Goal: Task Accomplishment & Management: Complete application form

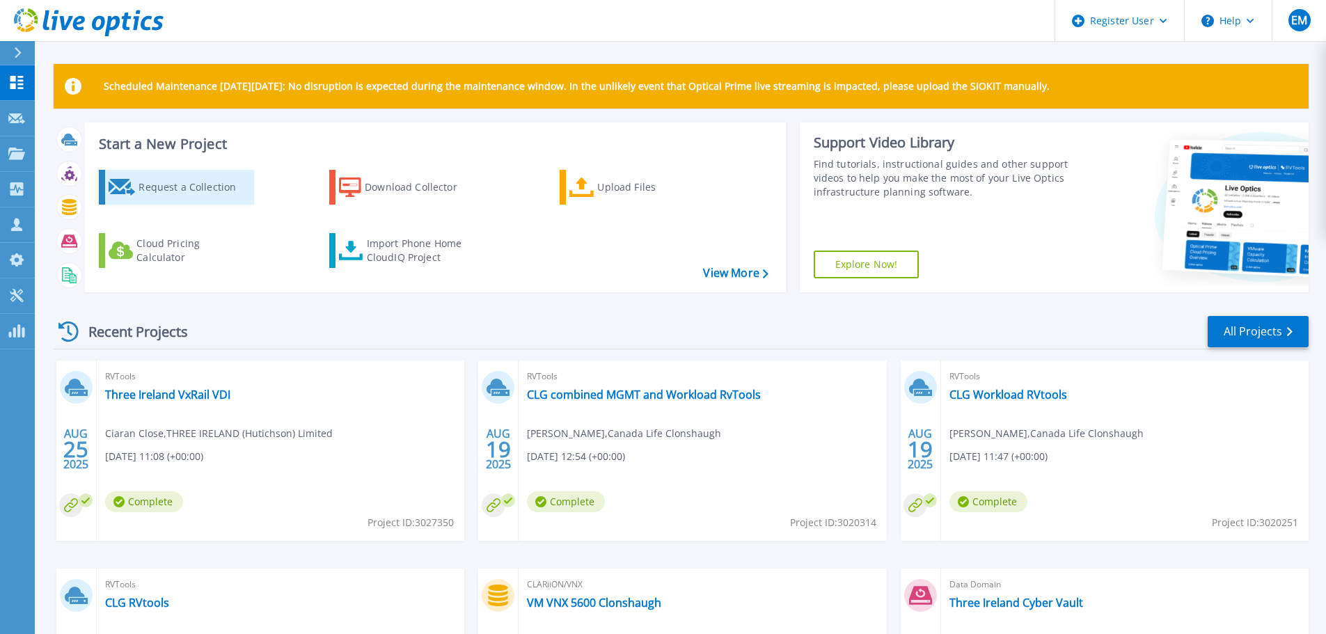
click at [181, 186] on div "Request a Collection" at bounding box center [194, 187] width 111 height 28
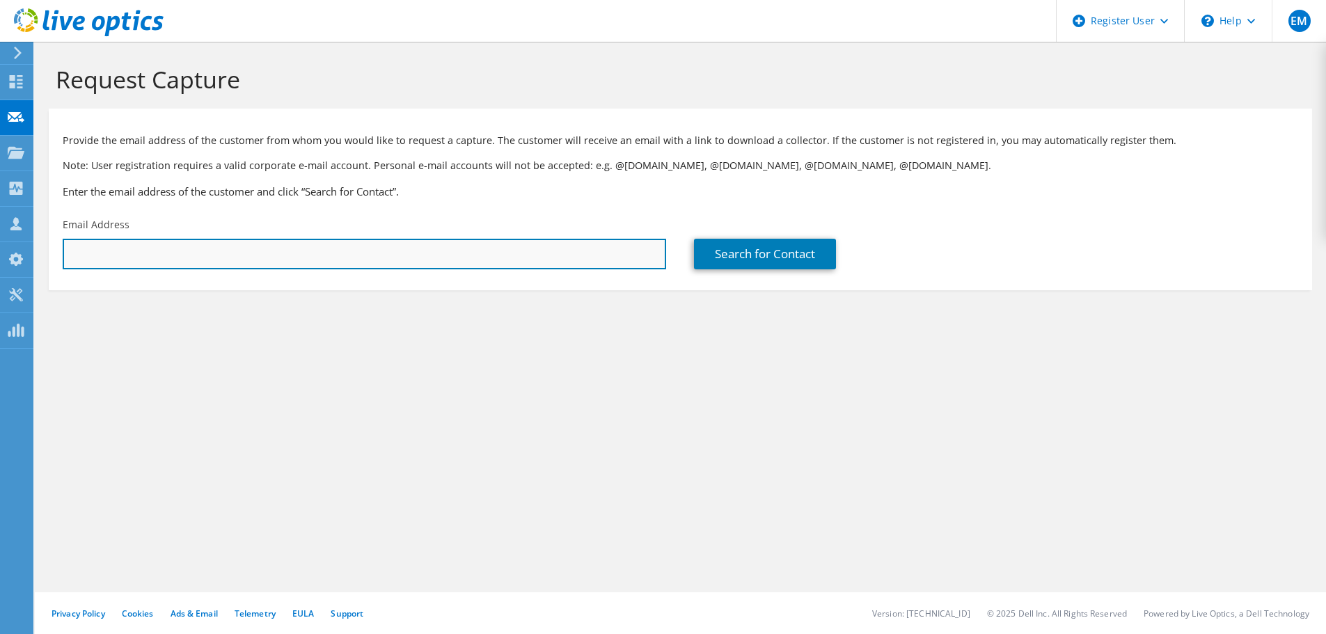
paste input "[EMAIL_ADDRESS][DOMAIN_NAME]"
type input "[EMAIL_ADDRESS][DOMAIN_NAME]"
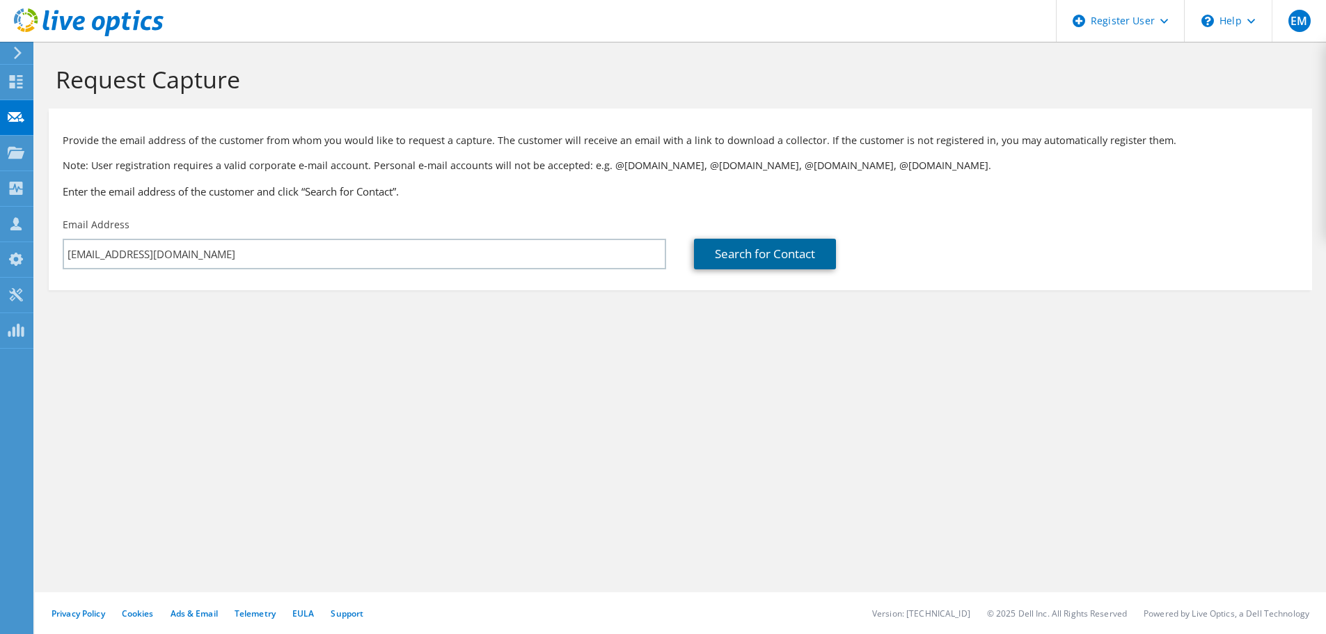
click at [757, 263] on link "Search for Contact" at bounding box center [765, 254] width 142 height 31
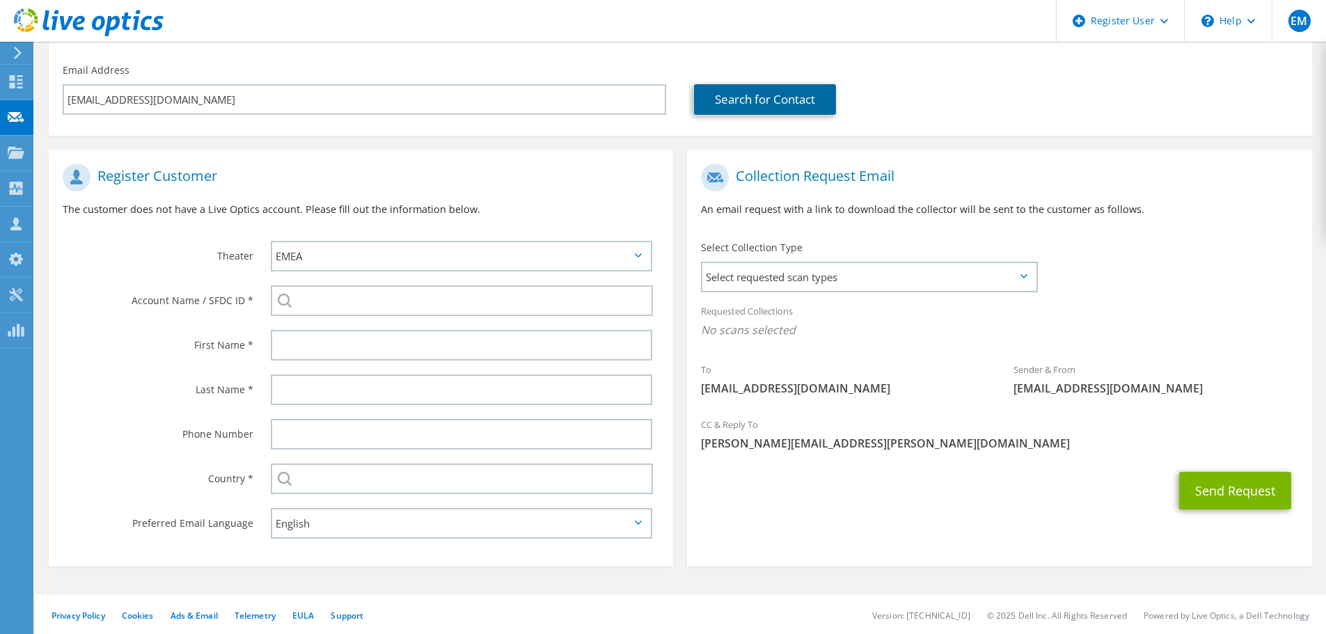
scroll to position [157, 0]
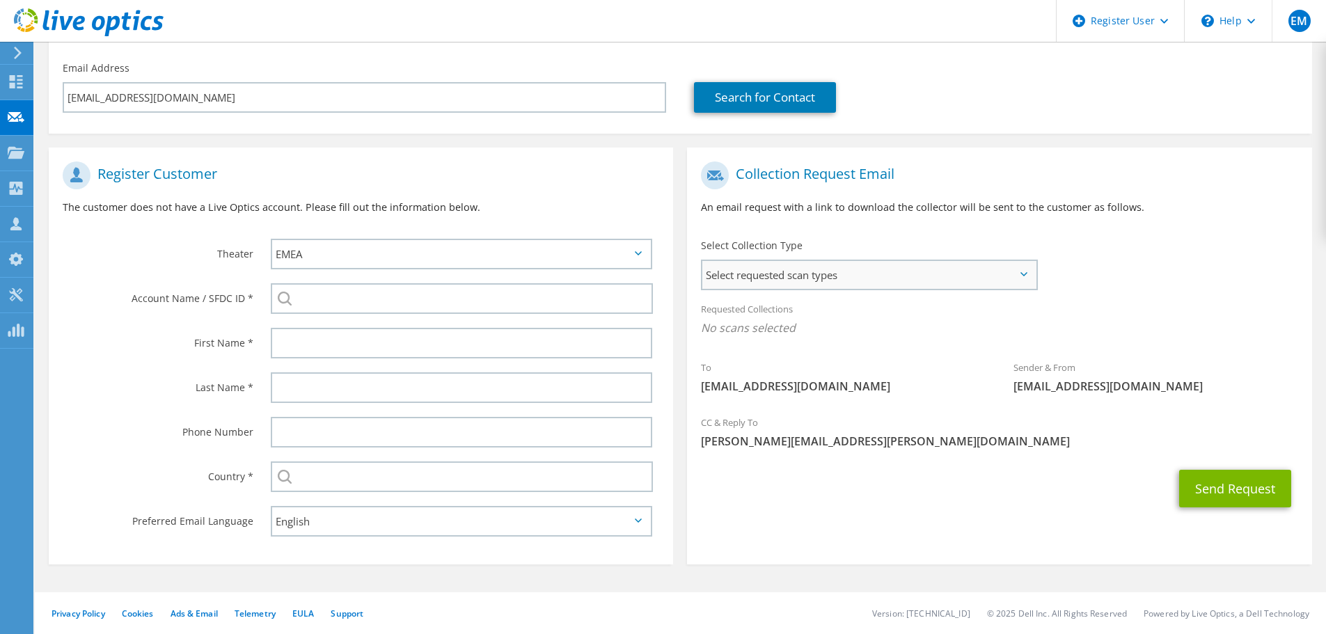
click at [824, 274] on span "Select requested scan types" at bounding box center [868, 275] width 333 height 28
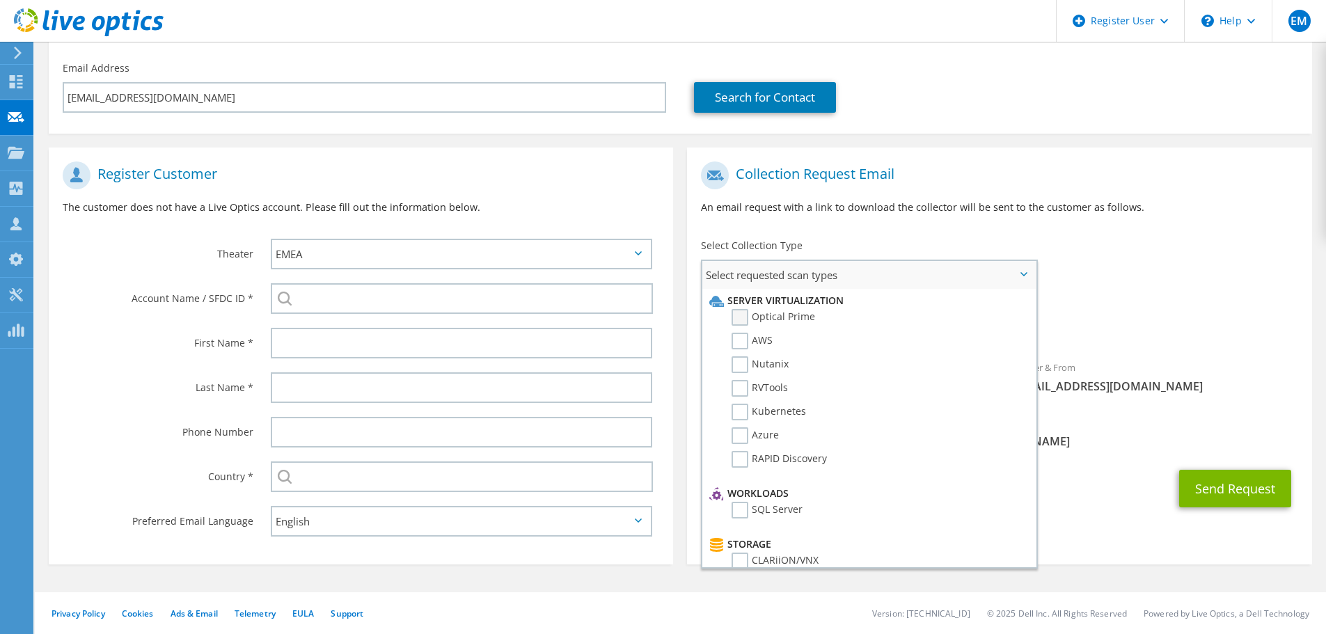
click at [787, 315] on label "Optical Prime" at bounding box center [774, 317] width 84 height 17
click at [0, 0] on input "Optical Prime" at bounding box center [0, 0] width 0 height 0
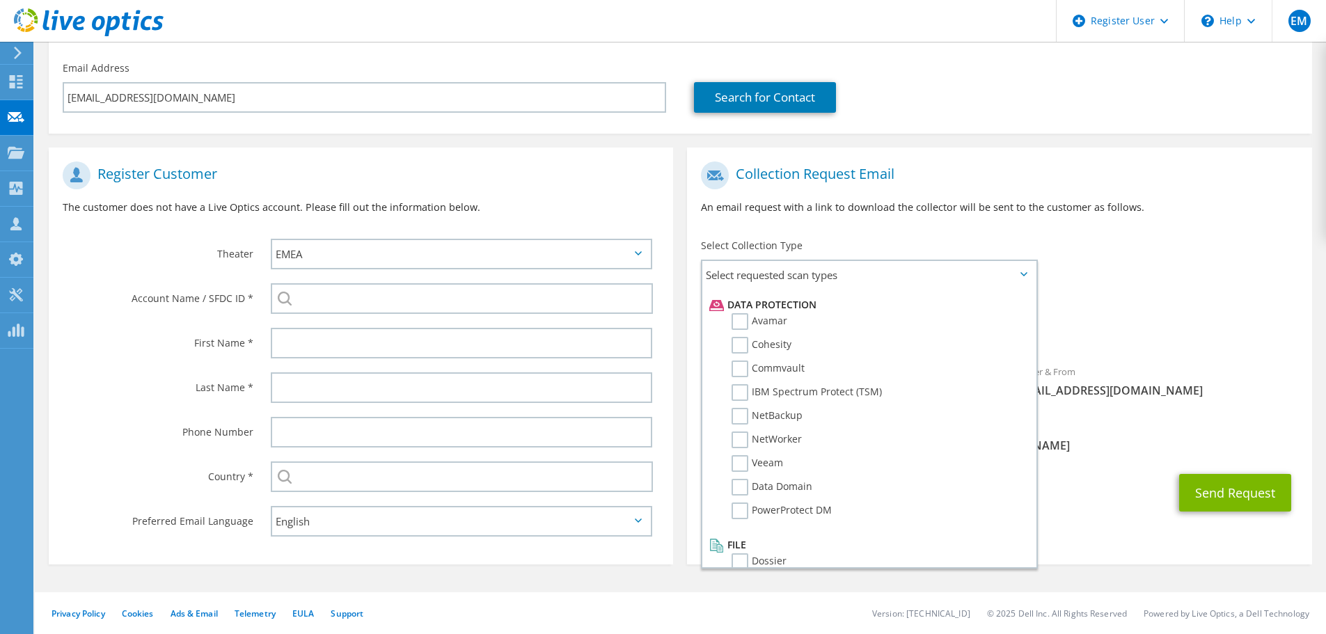
scroll to position [615, 0]
click at [1119, 270] on div "To tushar.patel02@infosysconsulting.com Sender & From liveoptics@liveoptics.com" at bounding box center [999, 284] width 624 height 258
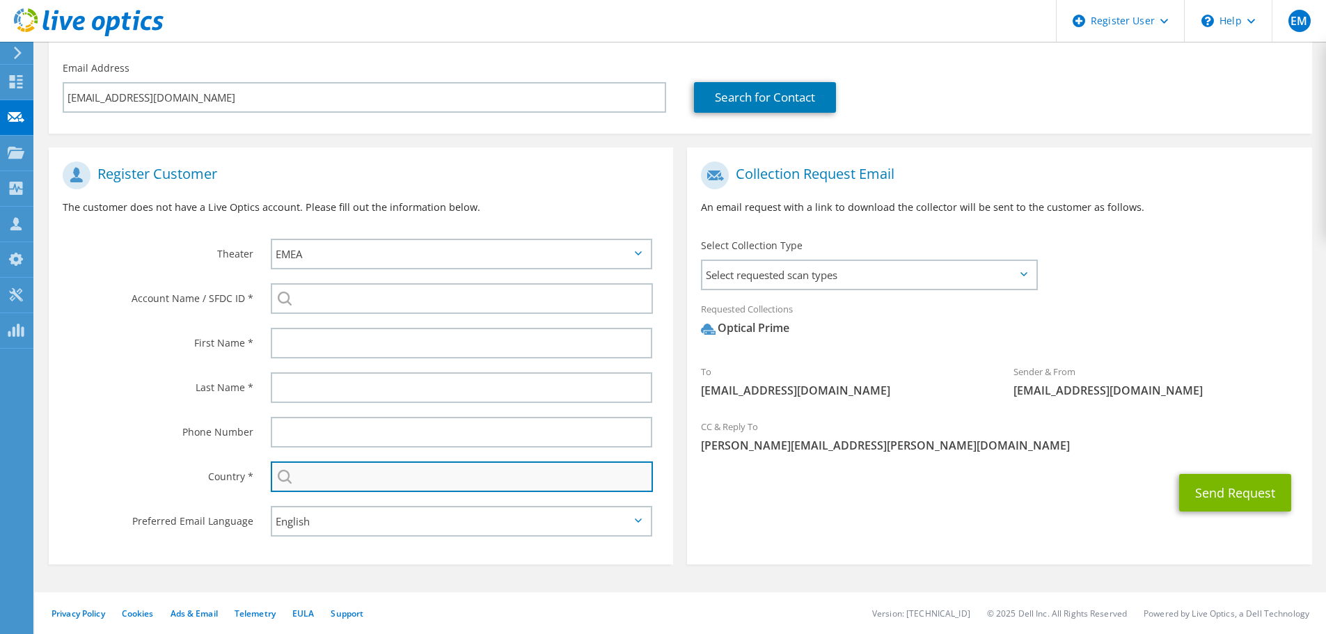
click at [481, 479] on input "text" at bounding box center [462, 477] width 382 height 31
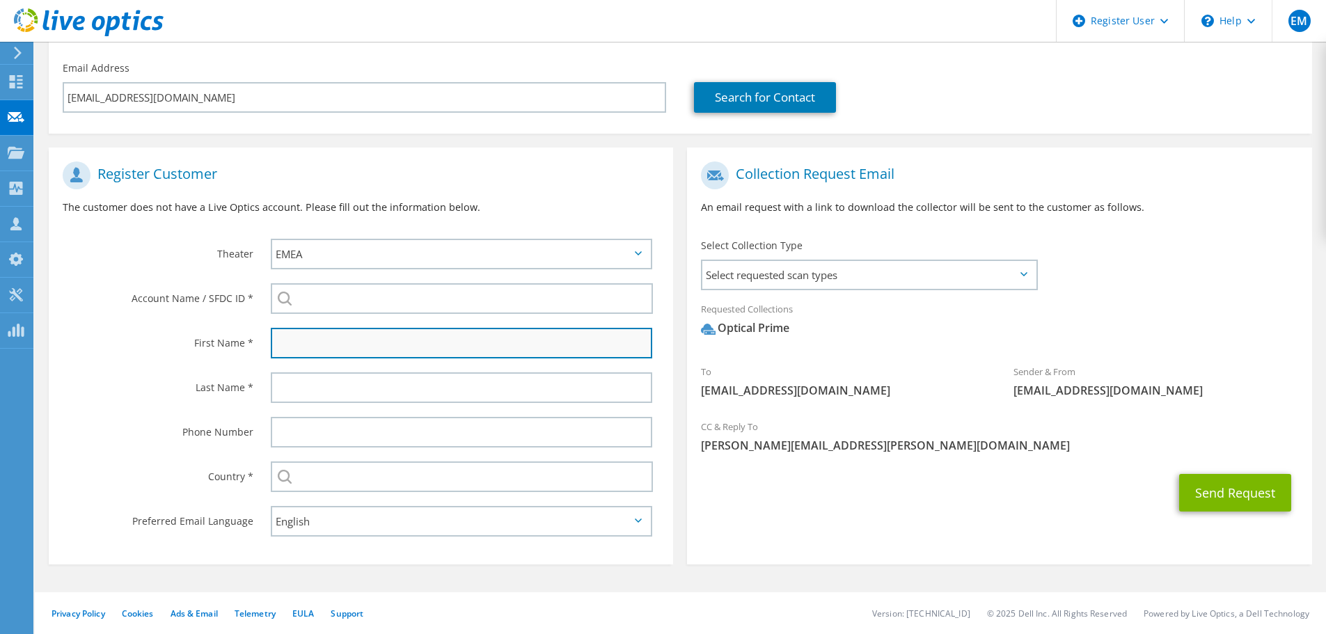
click at [351, 341] on input "text" at bounding box center [462, 343] width 382 height 31
paste input "[EMAIL_ADDRESS][DOMAIN_NAME]"
drag, startPoint x: 466, startPoint y: 338, endPoint x: 311, endPoint y: 344, distance: 156.0
click at [311, 344] on input "[EMAIL_ADDRESS][DOMAIN_NAME]" at bounding box center [462, 343] width 382 height 31
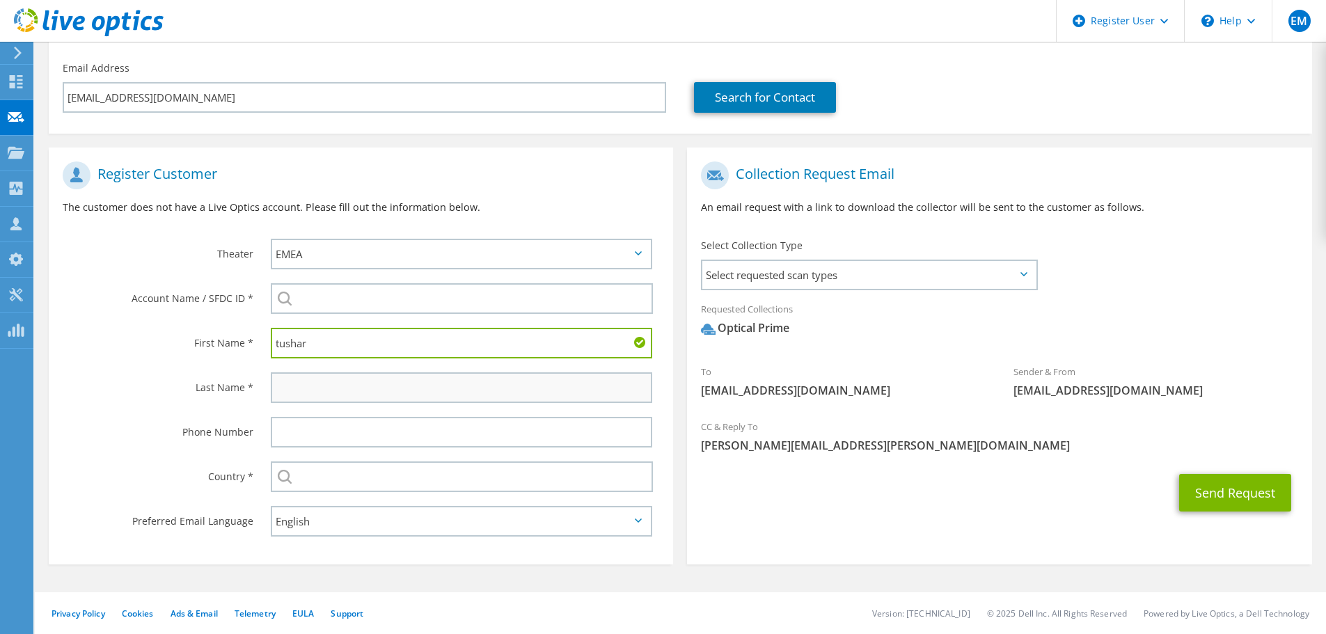
type input "tushar"
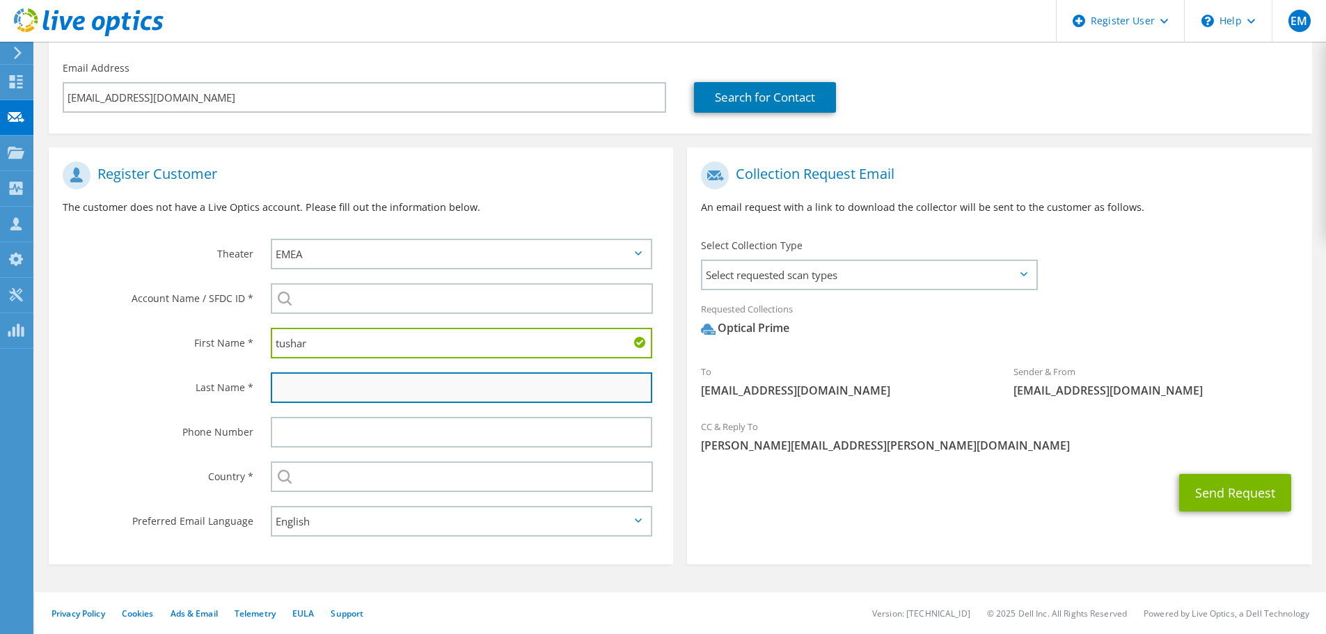
click at [447, 389] on input "text" at bounding box center [462, 387] width 382 height 31
paste input "[EMAIL_ADDRESS][DOMAIN_NAME]"
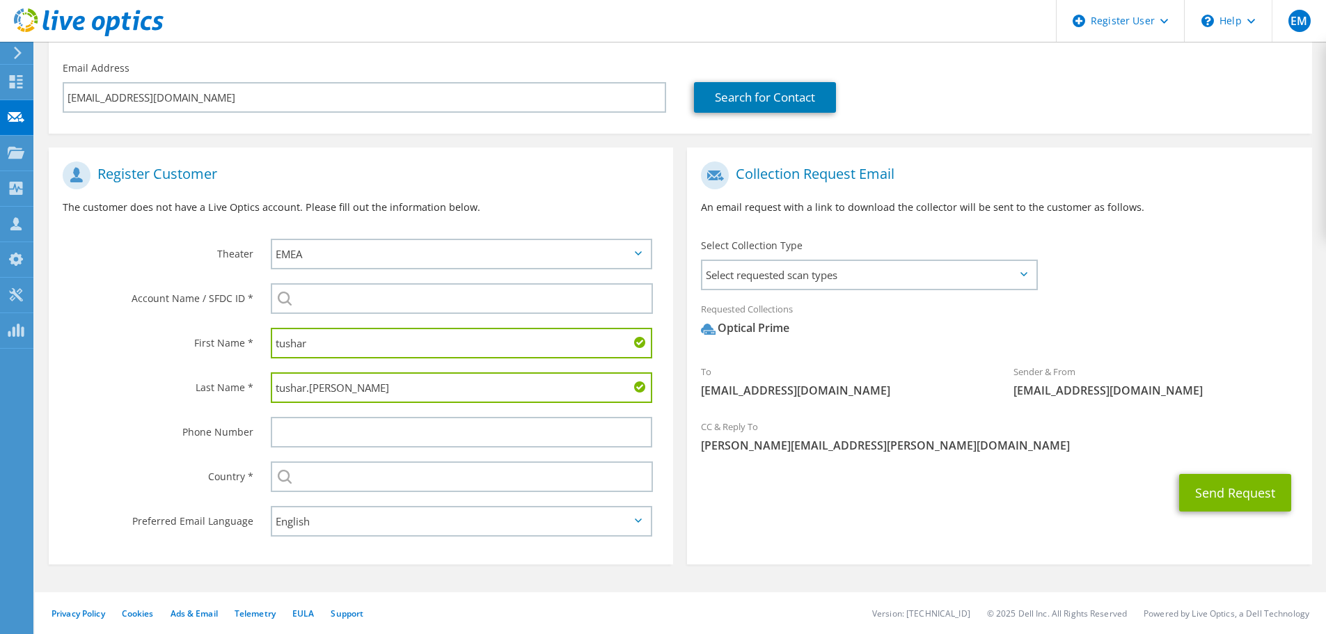
click at [311, 385] on input "tushar.patel" at bounding box center [462, 387] width 382 height 31
type input "[PERSON_NAME]"
click at [329, 345] on input "tushar" at bounding box center [462, 343] width 382 height 31
type input "Tushar"
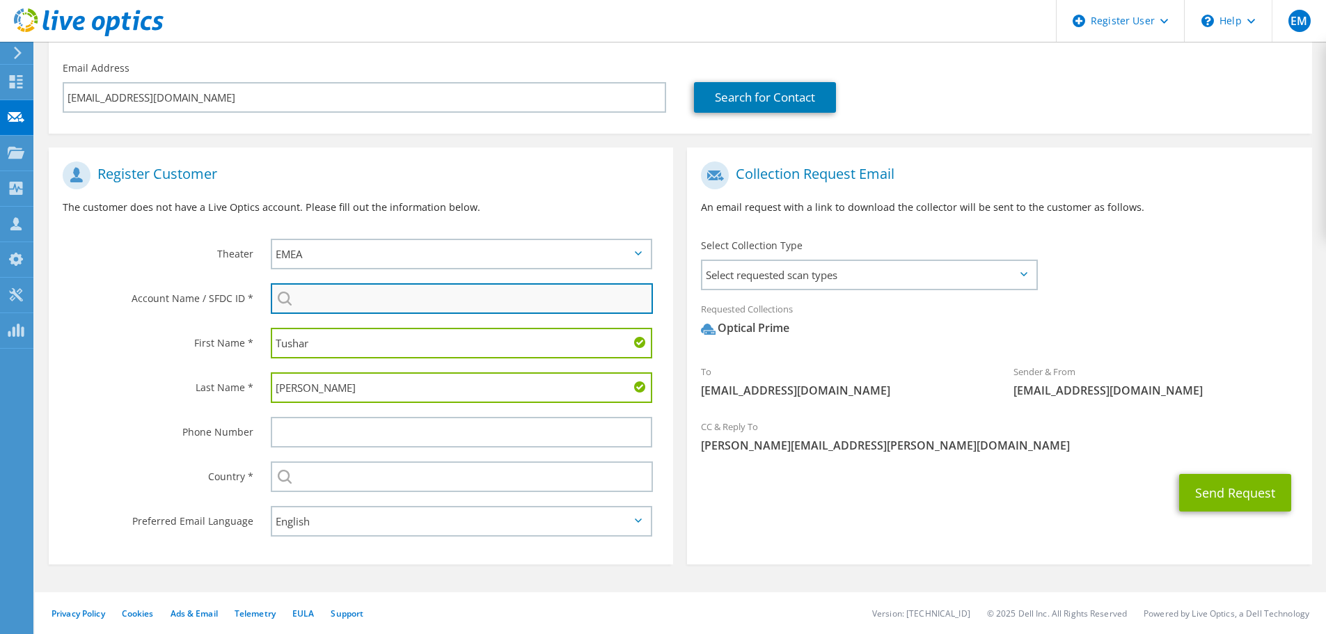
click at [363, 297] on input "search" at bounding box center [462, 298] width 382 height 31
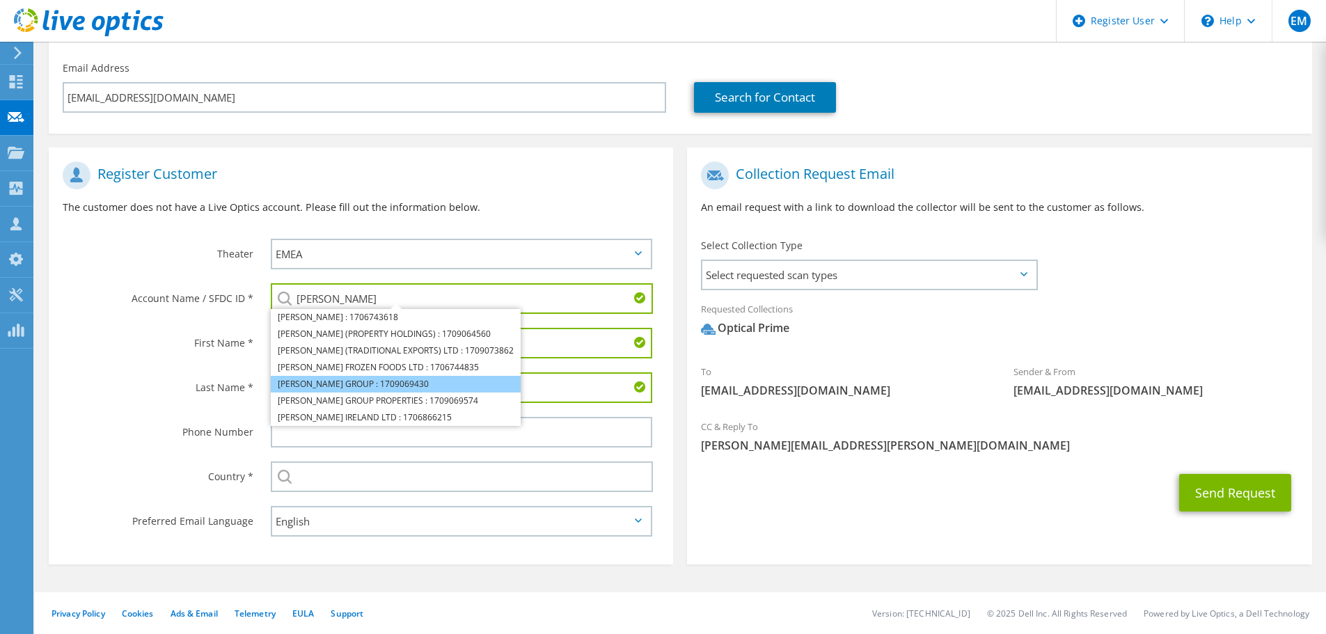
click at [368, 385] on li "[PERSON_NAME] GROUP : 1709069430" at bounding box center [396, 384] width 250 height 17
type input "[PERSON_NAME] GROUP : 1709069430"
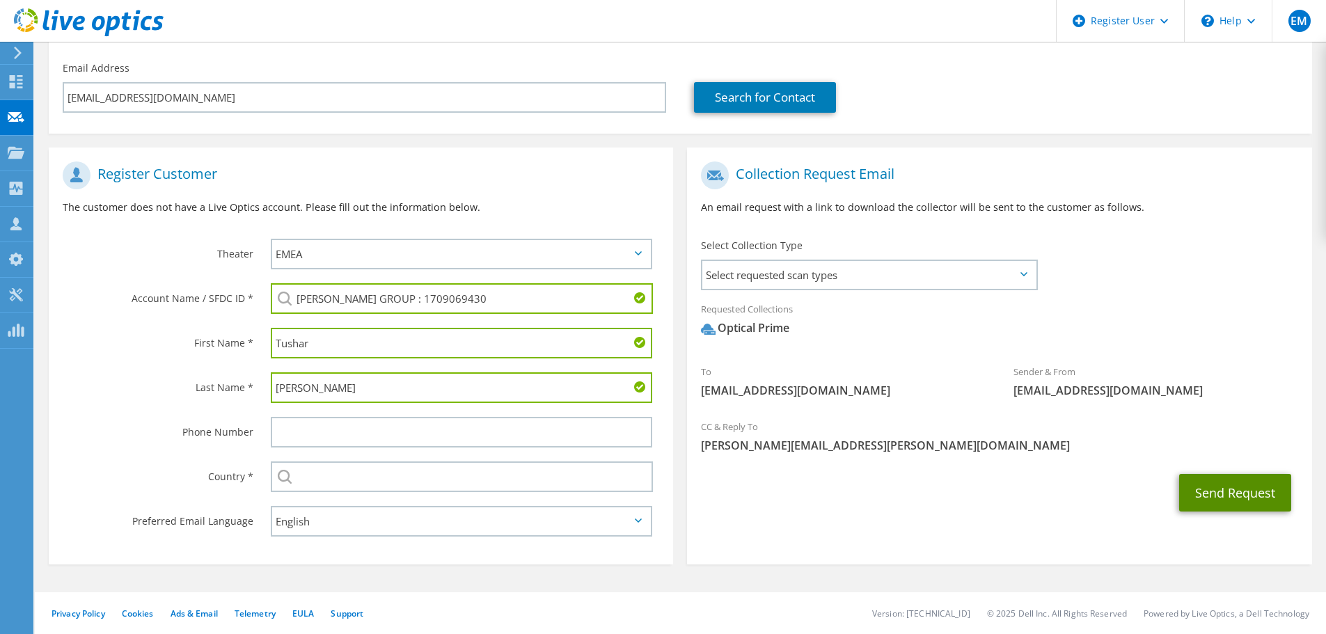
click at [1232, 495] on button "Send Request" at bounding box center [1235, 493] width 112 height 38
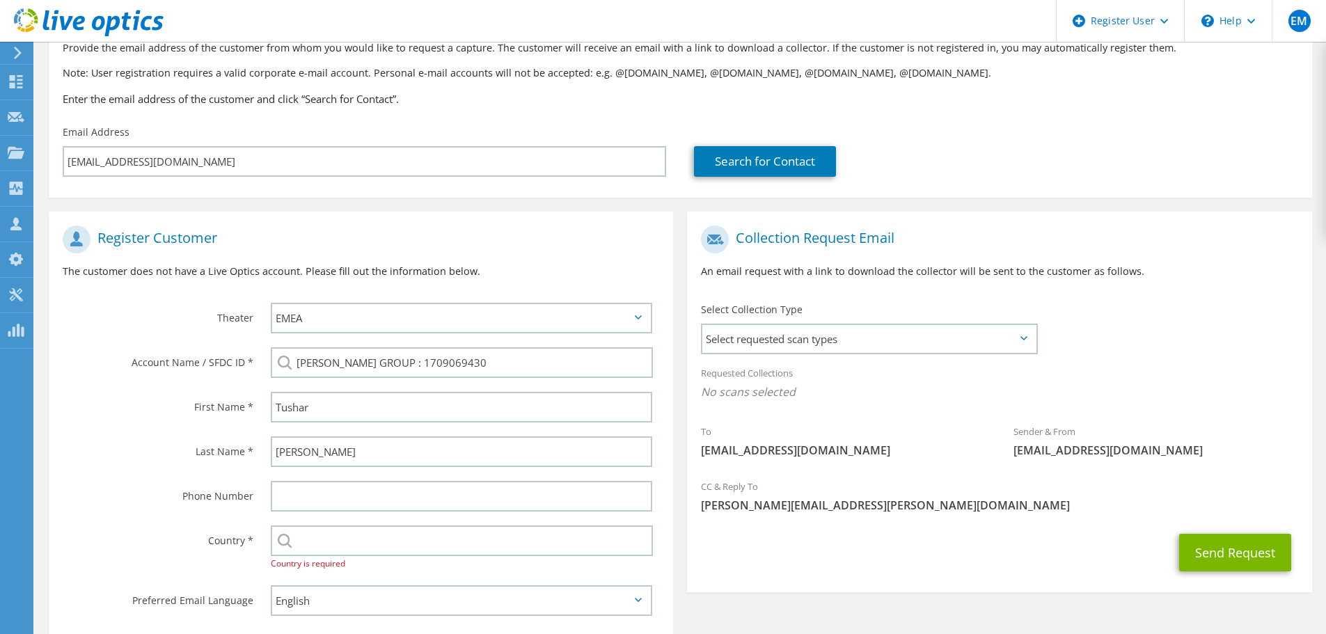
scroll to position [172, 0]
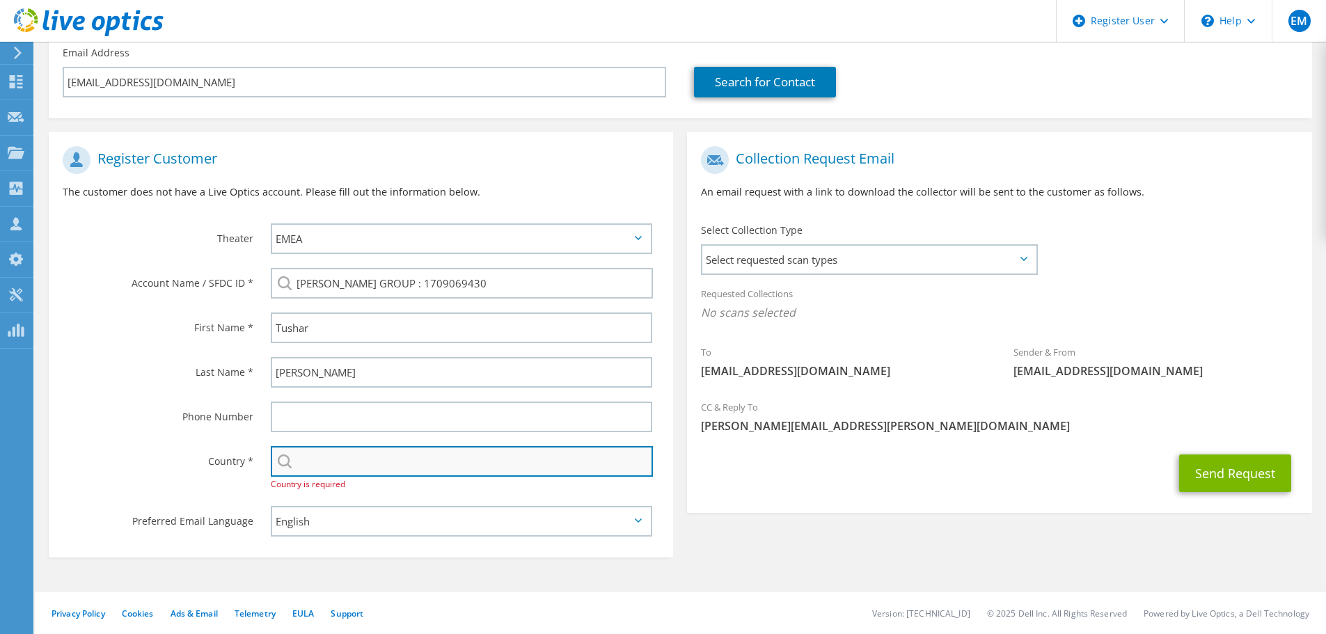
click at [356, 459] on input "text" at bounding box center [462, 461] width 382 height 31
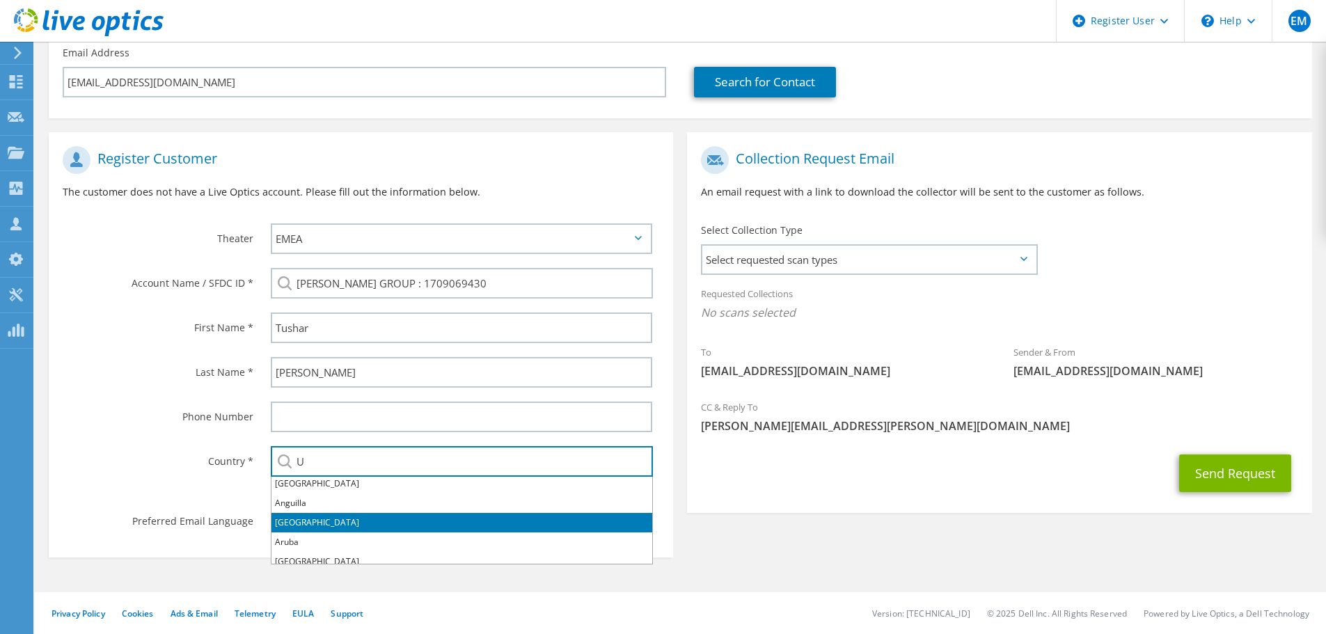
scroll to position [70, 0]
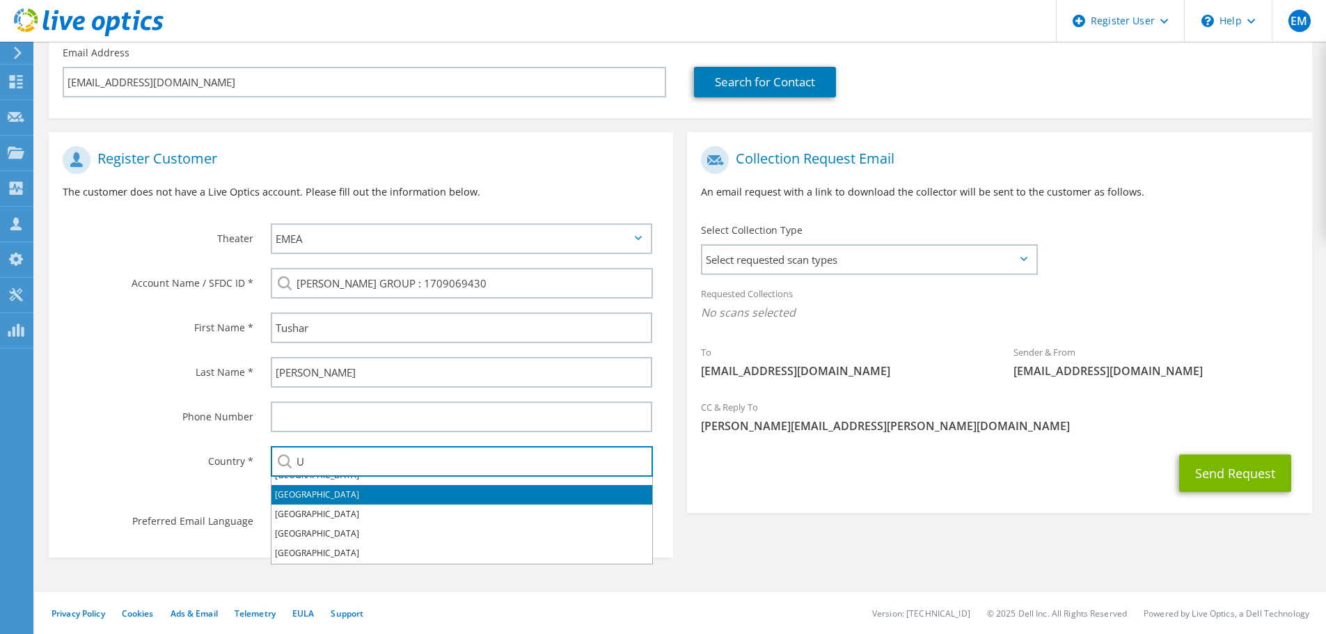
click at [370, 494] on li "[GEOGRAPHIC_DATA]" at bounding box center [462, 494] width 381 height 19
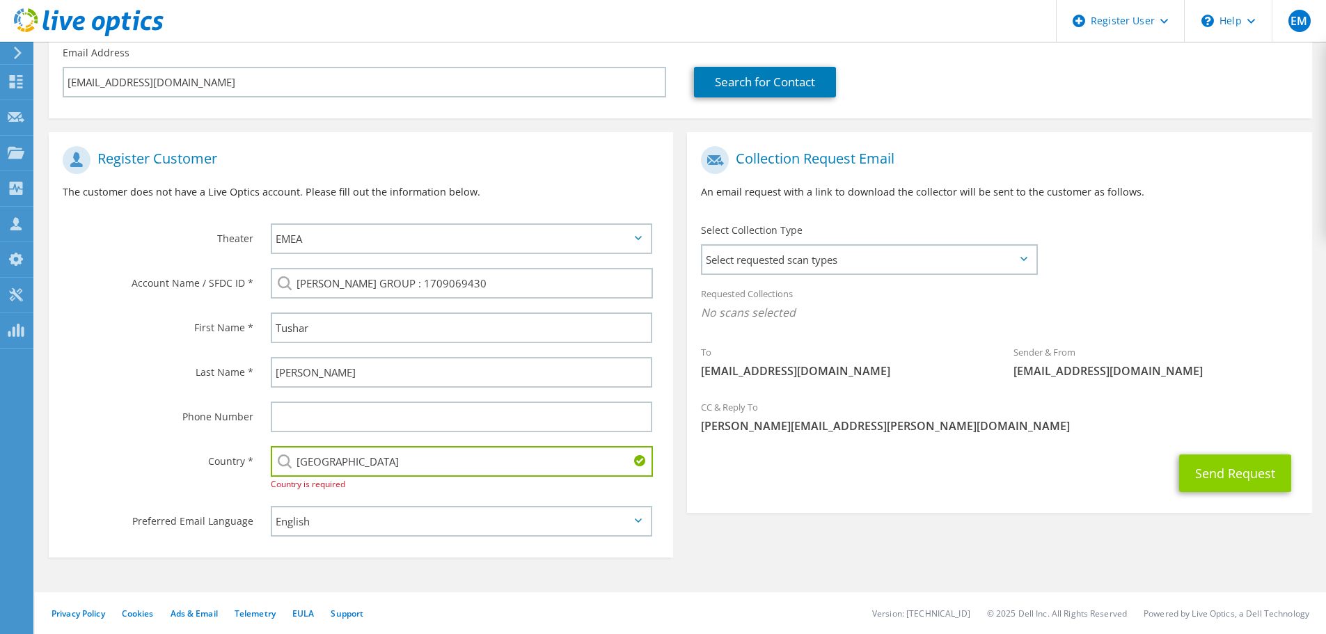
type input "[GEOGRAPHIC_DATA]"
click at [1213, 477] on button "Send Request" at bounding box center [1235, 474] width 112 height 38
